Goal: Task Accomplishment & Management: Use online tool/utility

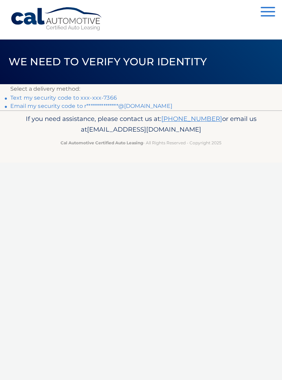
click at [47, 97] on link "Text my security code to xxx-xxx-7366" at bounding box center [63, 98] width 107 height 7
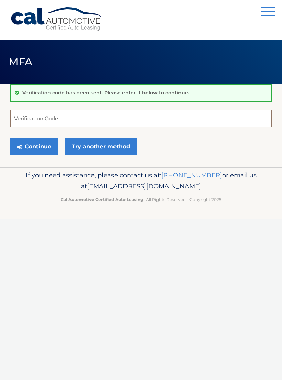
click at [53, 121] on input "Verification Code" at bounding box center [140, 118] width 261 height 17
type input "050233"
click at [40, 144] on button "Continue" at bounding box center [34, 146] width 48 height 17
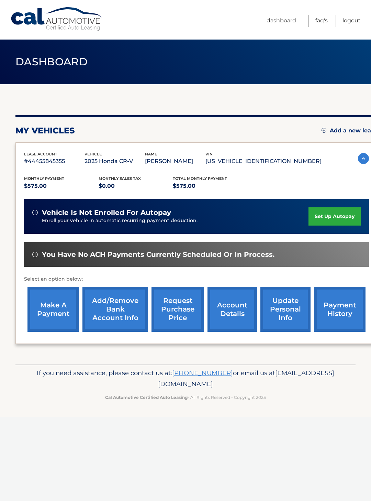
click at [55, 304] on link "make a payment" at bounding box center [54, 309] width 52 height 45
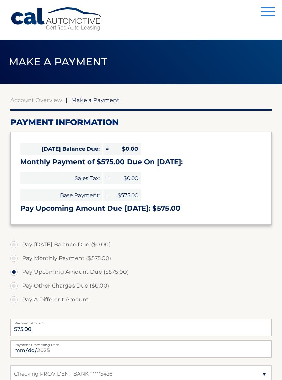
select select "ZDNmZjYxYmUtMWRjYi00MmRkLWE1ODgtMmZlZTA0NmQ0ZmRl"
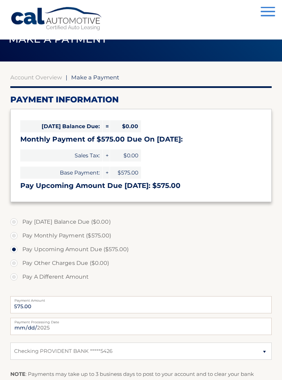
scroll to position [23, 0]
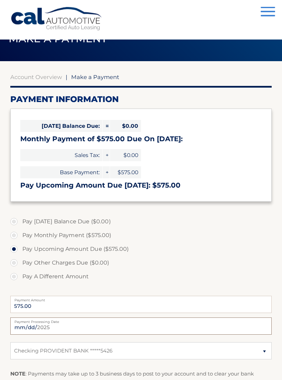
click at [167, 327] on input "[DATE]" at bounding box center [140, 326] width 261 height 17
type input "[DATE]"
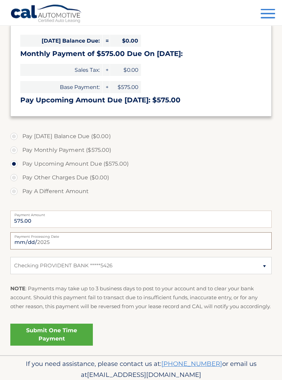
scroll to position [110, 0]
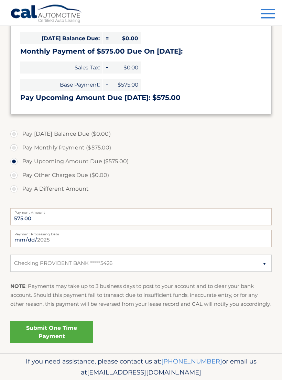
click at [74, 342] on link "Submit One Time Payment" at bounding box center [51, 333] width 83 height 22
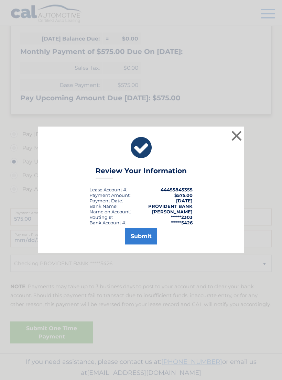
scroll to position [111, 0]
click at [146, 241] on button "Submit" at bounding box center [141, 236] width 32 height 17
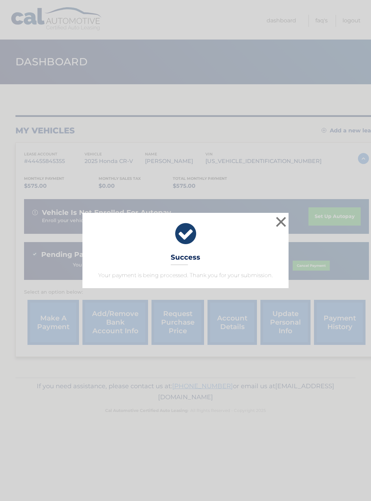
click at [281, 223] on button "×" at bounding box center [281, 222] width 14 height 14
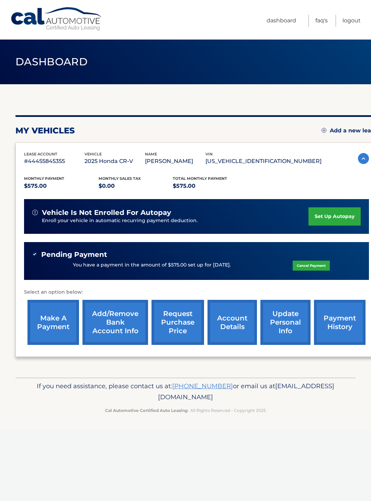
click at [355, 20] on link "Logout" at bounding box center [352, 21] width 18 height 12
